Goal: Use online tool/utility: Utilize a website feature to perform a specific function

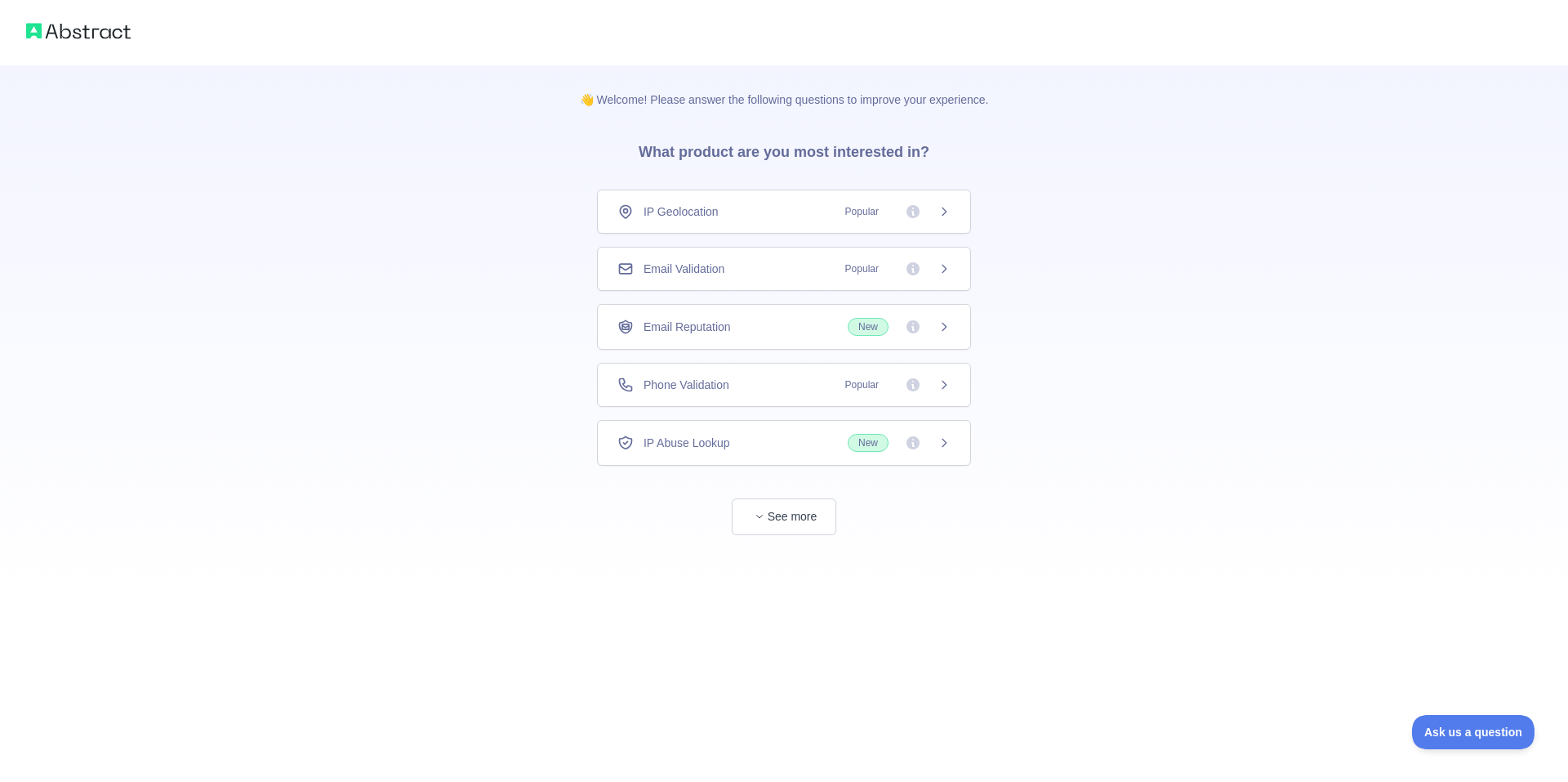
click at [370, 298] on div "👋 Welcome! Please answer the following questions to improve your experience. Wh…" at bounding box center [784, 300] width 1568 height 601
click at [863, 381] on span "Popular" at bounding box center [862, 384] width 53 height 17
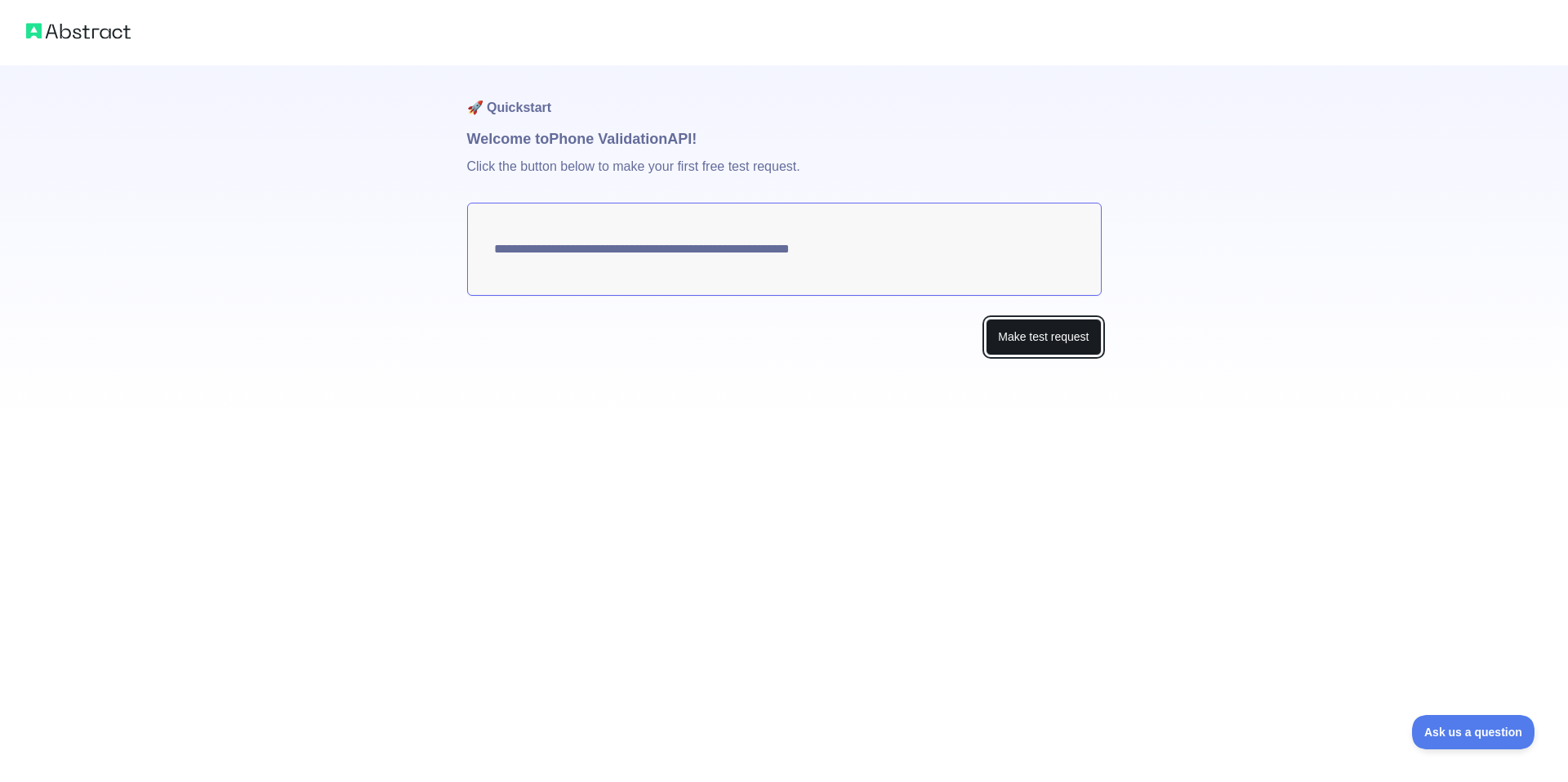
click at [1057, 338] on button "Make test request" at bounding box center [1043, 337] width 115 height 37
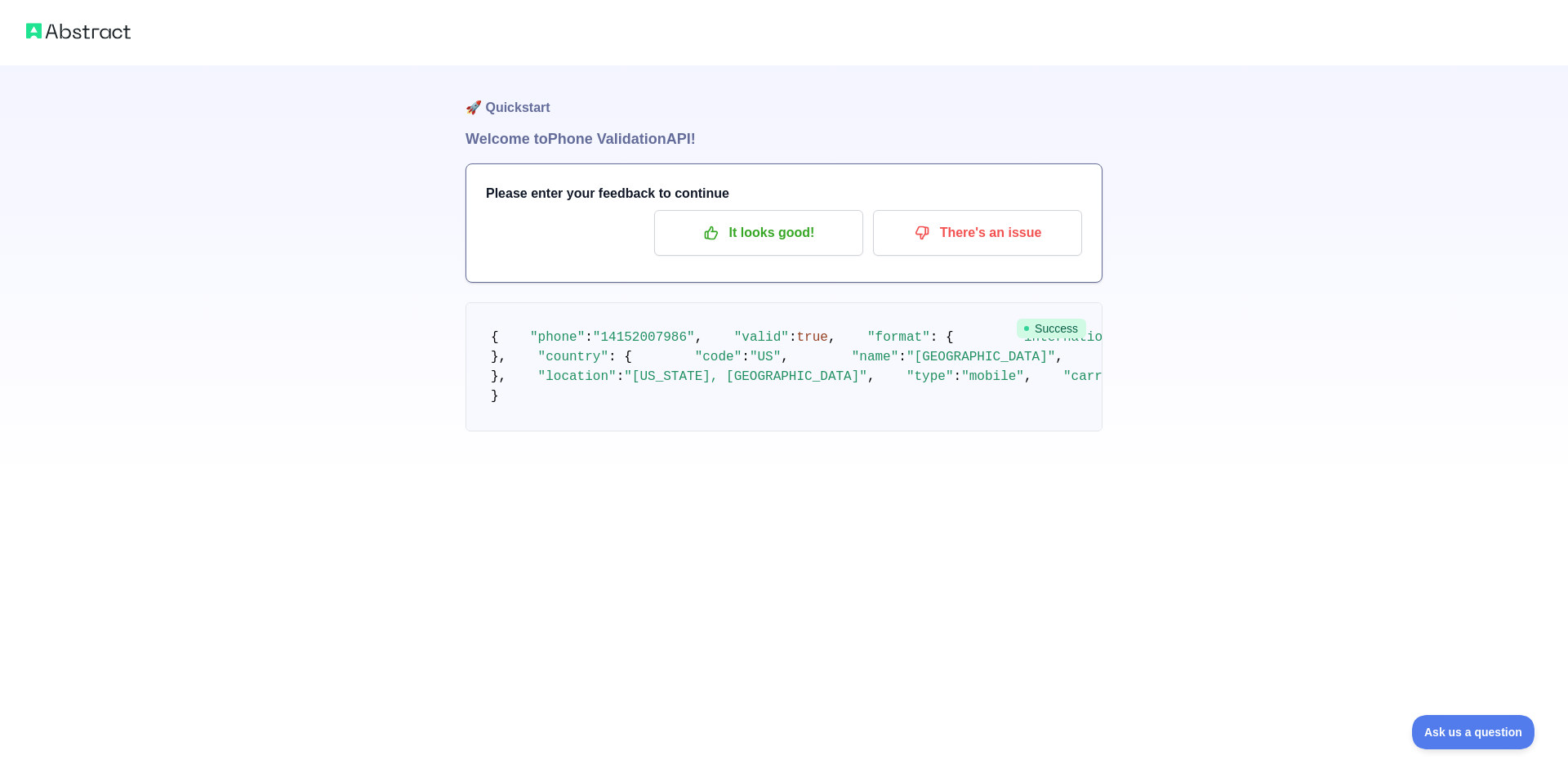
click at [282, 156] on div "🚀 Quickstart Welcome to Phone Validation API! Please enter your feedback to con…" at bounding box center [784, 248] width 1568 height 496
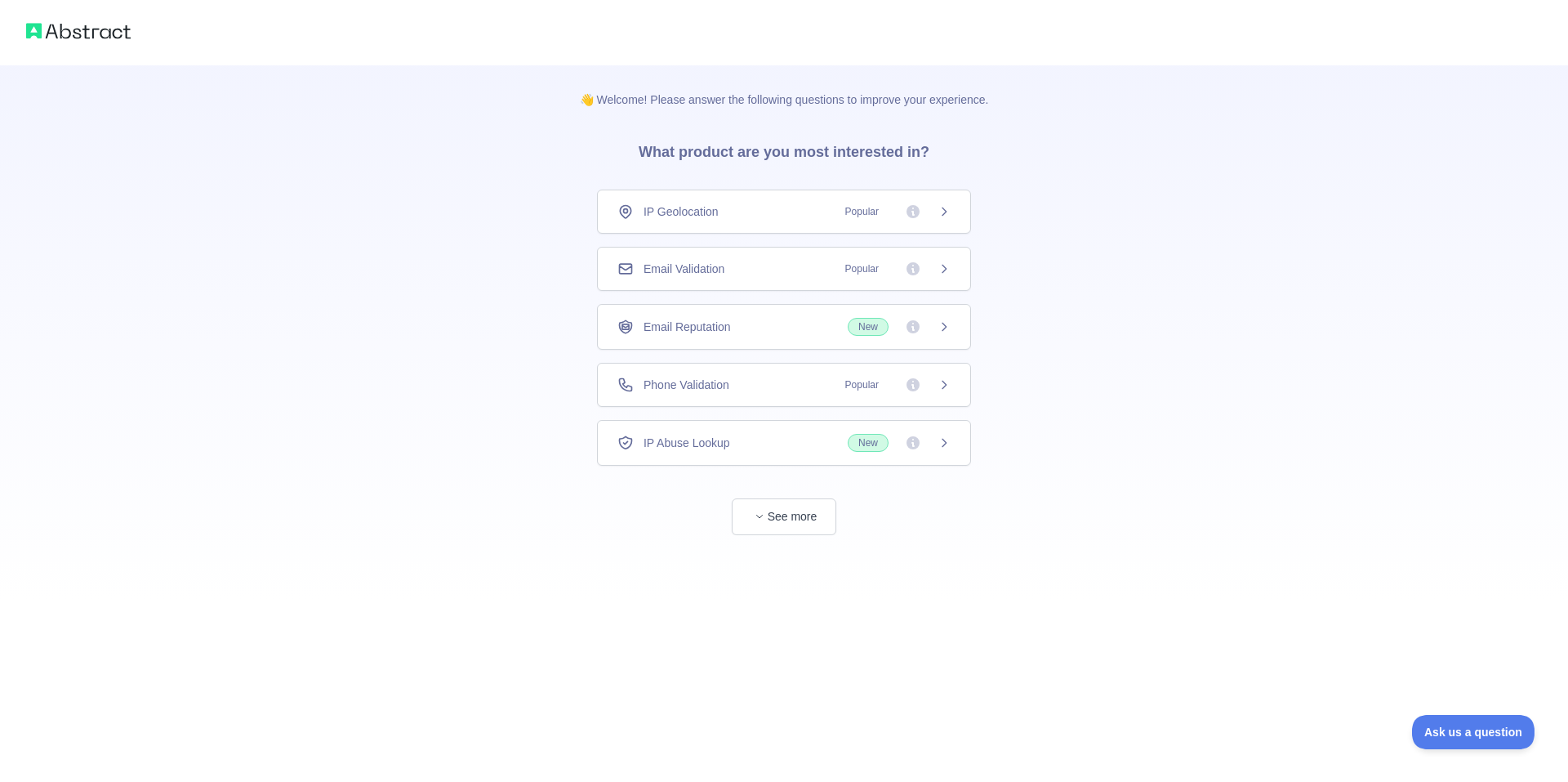
click at [747, 275] on div "Email Validation Popular" at bounding box center [784, 268] width 333 height 17
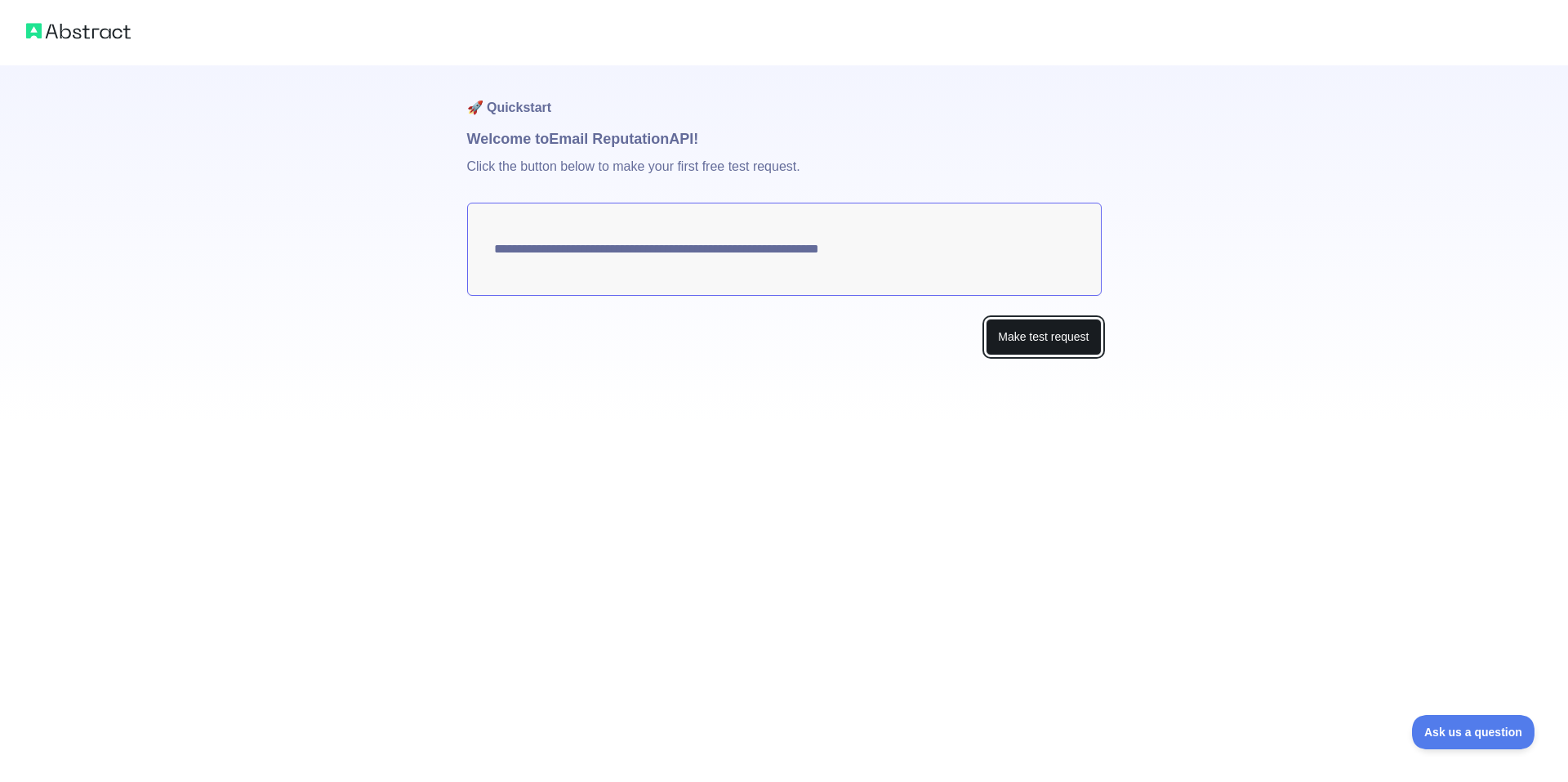
click at [1054, 344] on button "Make test request" at bounding box center [1043, 337] width 115 height 37
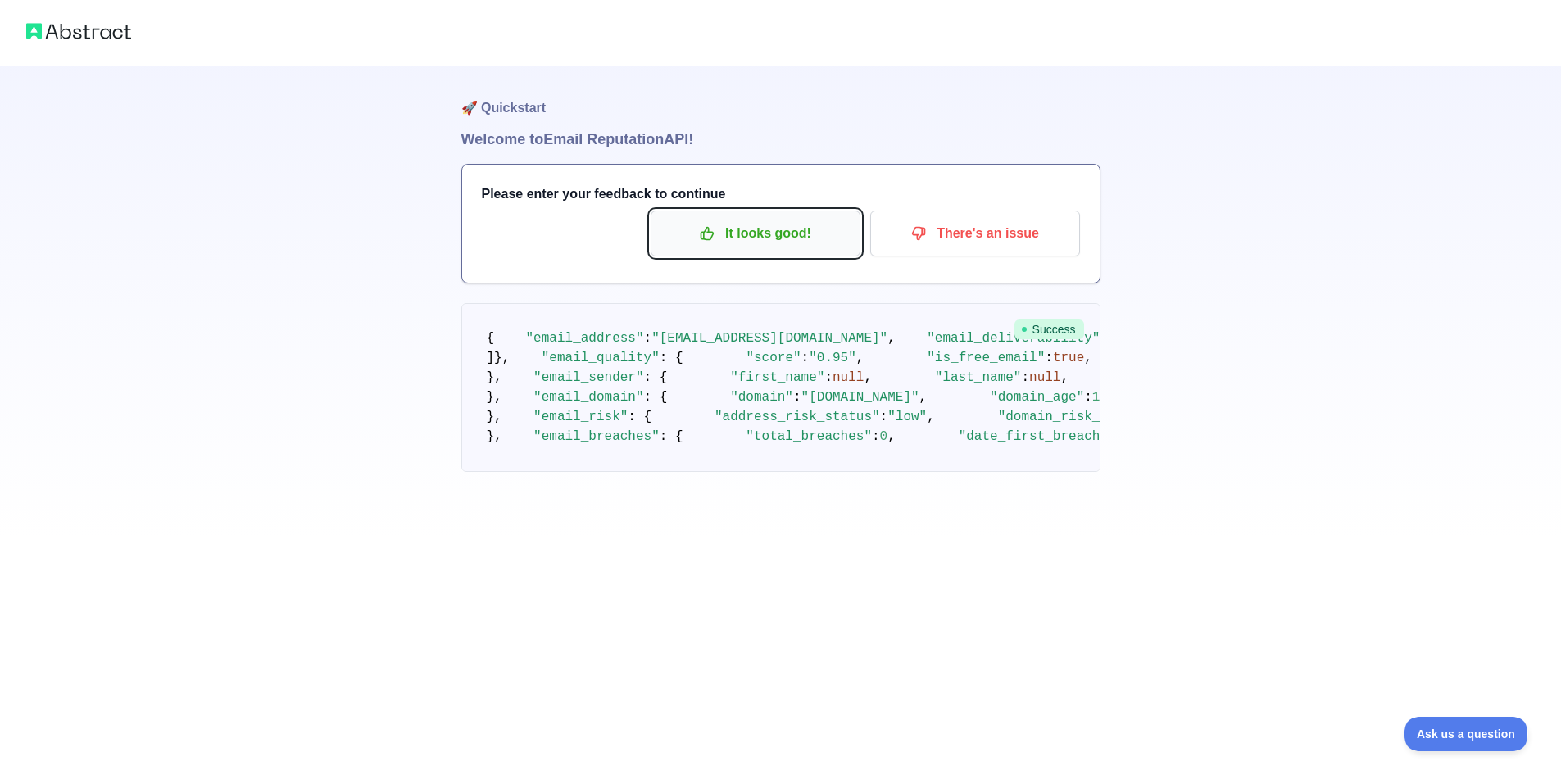
click at [764, 222] on p "It looks good!" at bounding box center [755, 233] width 185 height 27
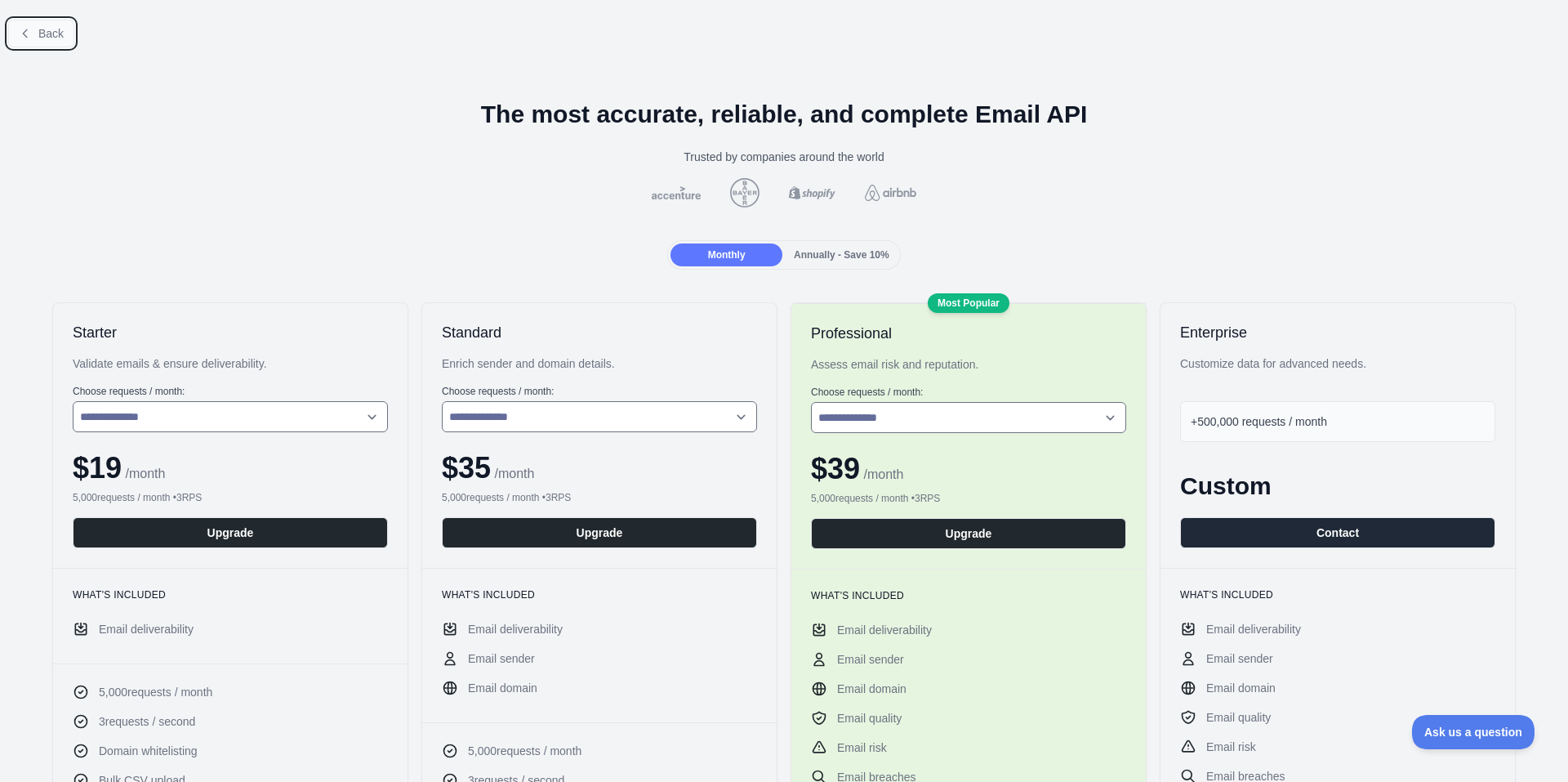
click at [37, 29] on button "Back" at bounding box center [41, 33] width 66 height 27
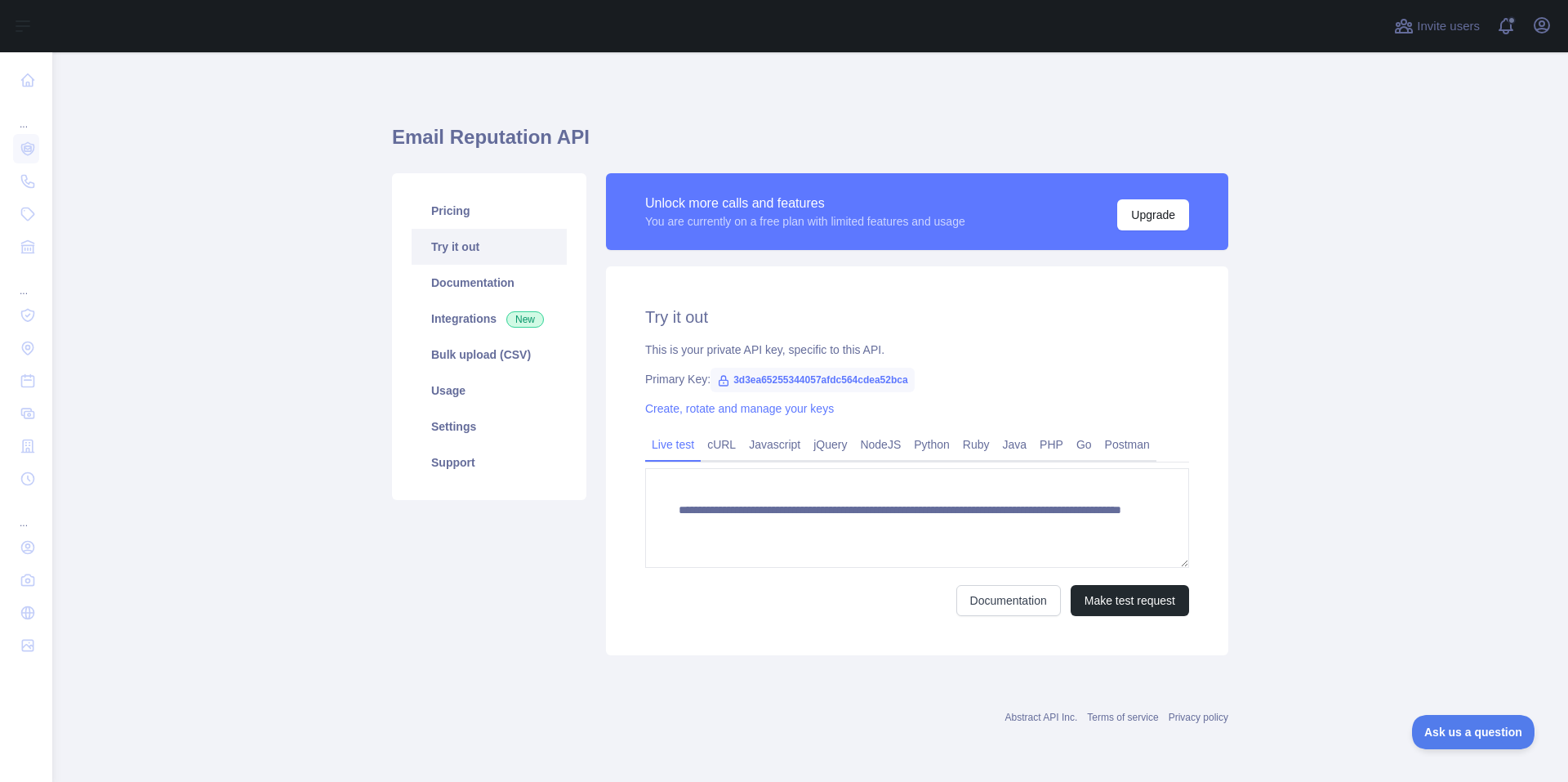
click at [781, 384] on span "3d3ea65255344057afdc564cdea52bca" at bounding box center [812, 379] width 204 height 24
click at [490, 389] on link "Usage" at bounding box center [489, 390] width 155 height 36
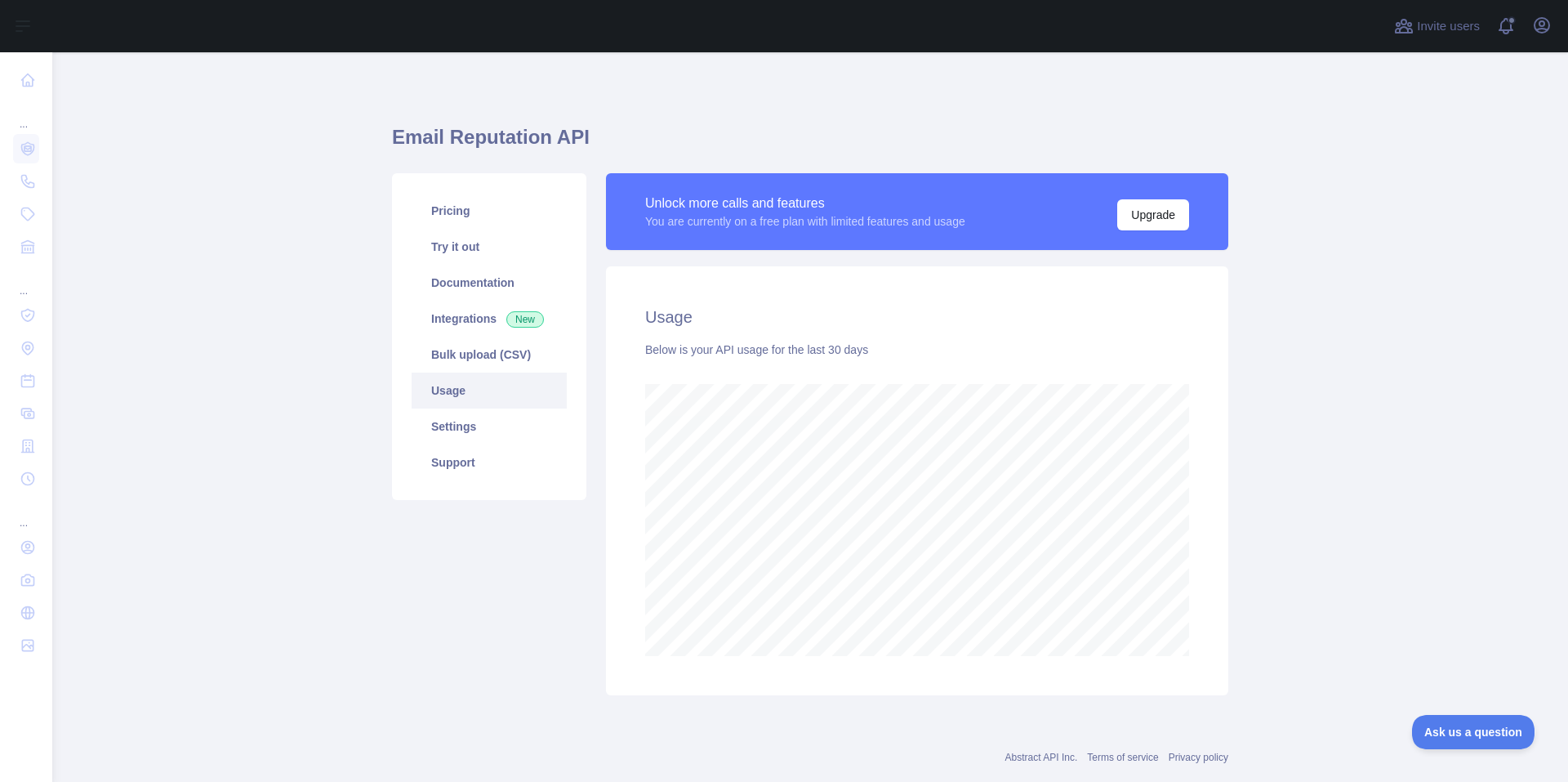
scroll to position [729, 1504]
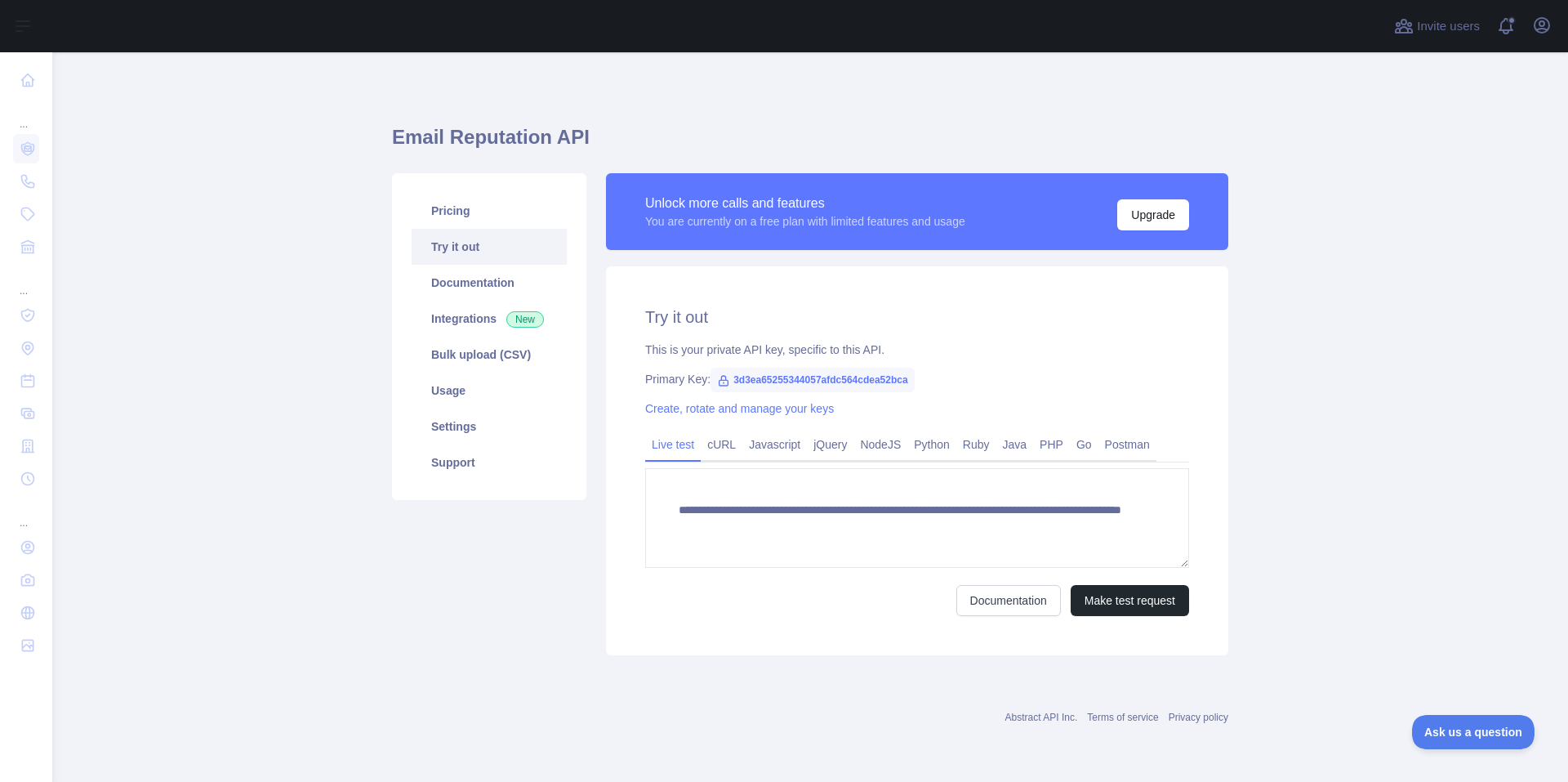
click at [836, 378] on span "3d3ea65255344057afdc564cdea52bca" at bounding box center [812, 379] width 204 height 24
drag, startPoint x: 732, startPoint y: 379, endPoint x: 908, endPoint y: 379, distance: 176.0
click at [908, 379] on span "3d3ea65255344057afdc564cdea52bca" at bounding box center [812, 379] width 204 height 24
copy span "3d3ea65255344057afdc564cdea52bca"
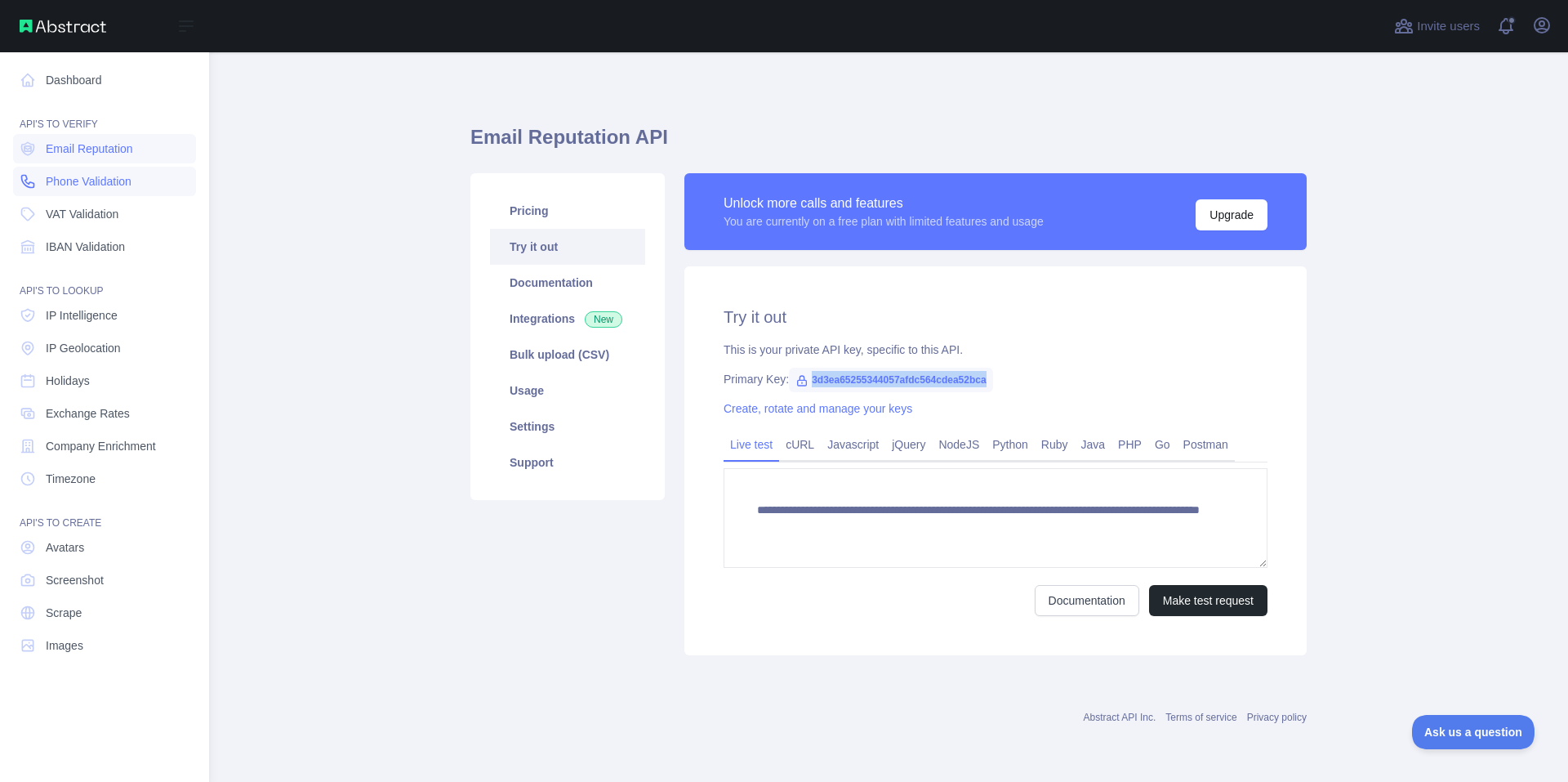
click at [98, 177] on span "Phone Validation" at bounding box center [89, 181] width 86 height 17
click at [99, 190] on link "Phone Validation" at bounding box center [104, 181] width 183 height 29
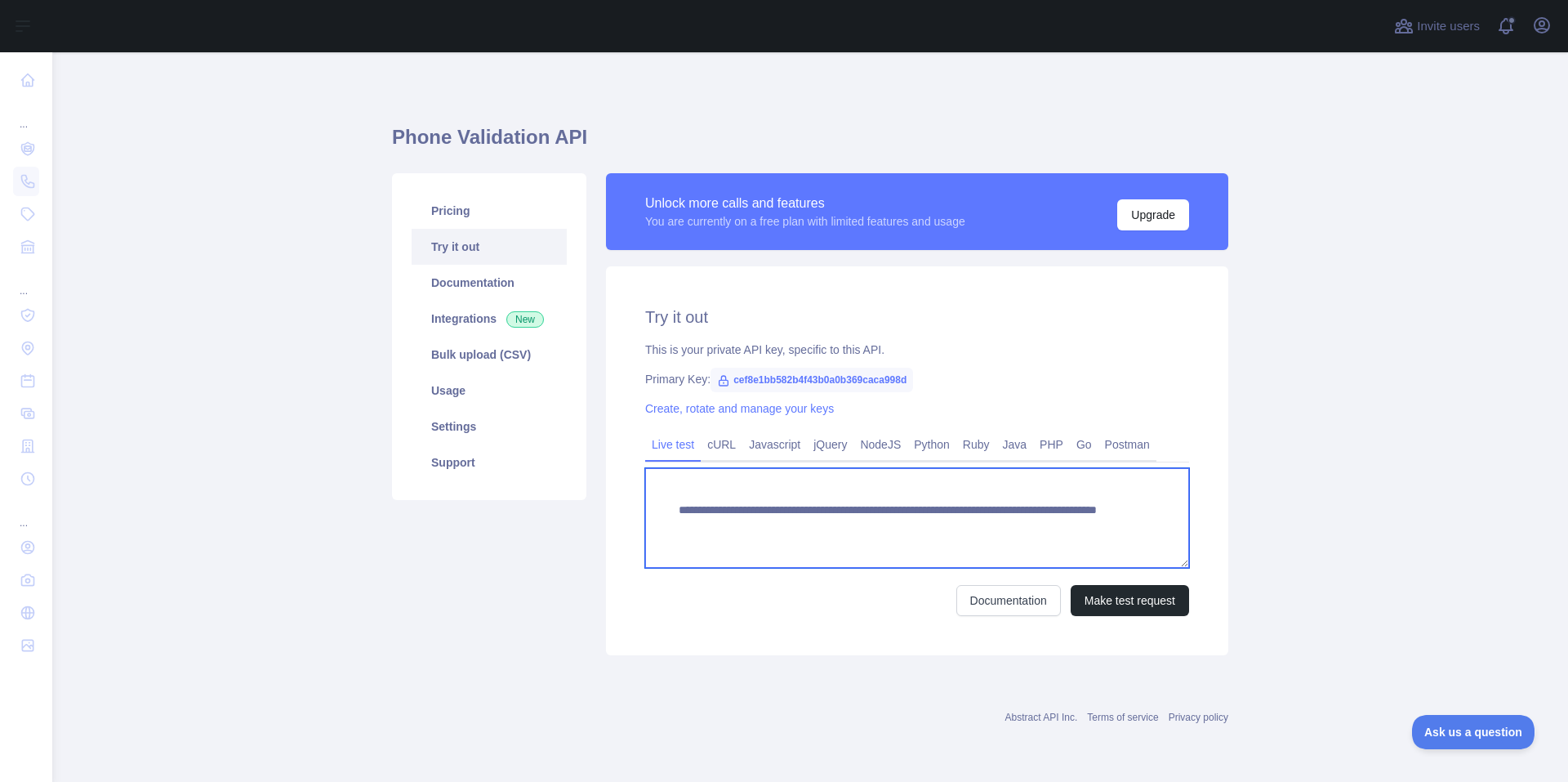
drag, startPoint x: 1075, startPoint y: 538, endPoint x: 691, endPoint y: 492, distance: 386.7
click at [691, 492] on textarea "**********" at bounding box center [918, 518] width 544 height 99
